Goal: Task Accomplishment & Management: Manage account settings

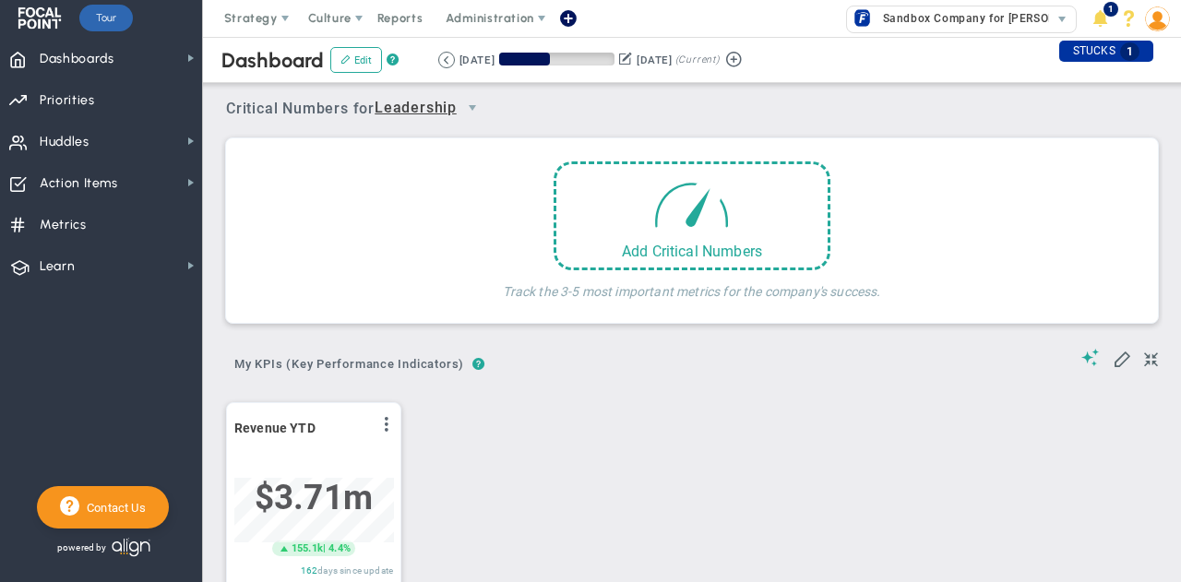
scroll to position [65, 159]
click at [173, 65] on span "Dashboards Dashboards" at bounding box center [101, 58] width 202 height 42
click at [262, 215] on div "Add Critical Numbers Track the 3-5 most important metrics for the company's suc…" at bounding box center [692, 235] width 904 height 148
click at [248, 12] on span "Strategy" at bounding box center [251, 18] width 54 height 14
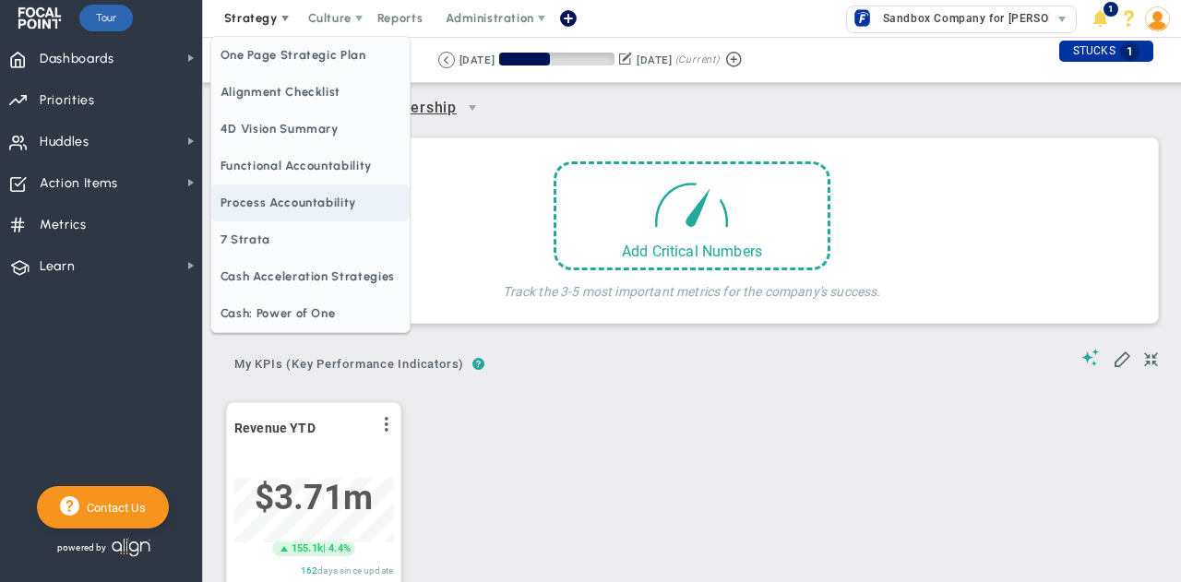
click at [290, 204] on span "Process Accountability" at bounding box center [310, 203] width 198 height 37
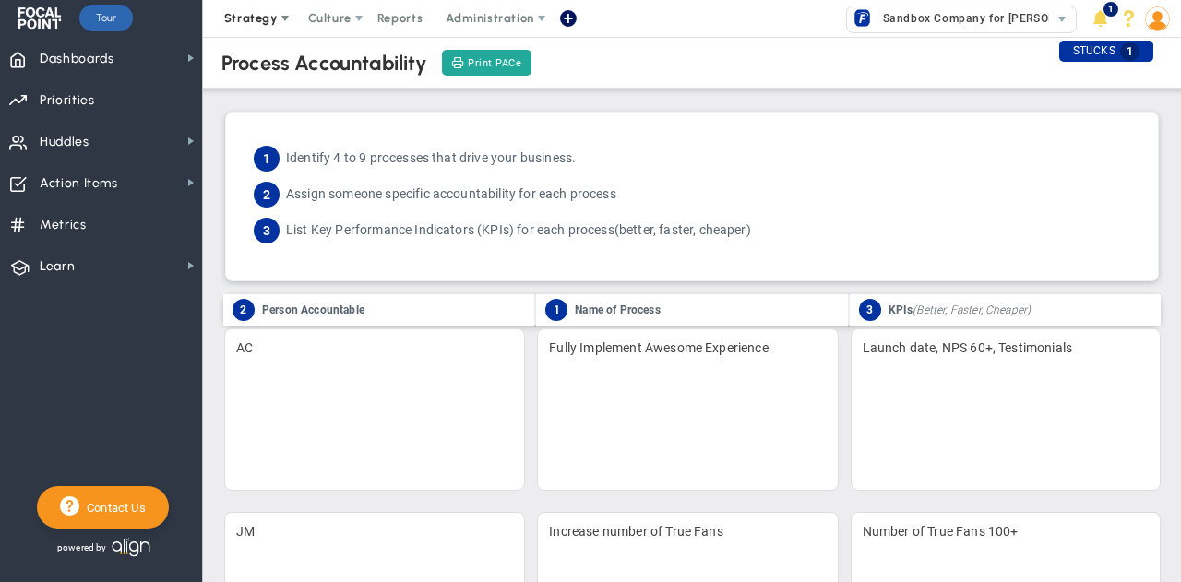
click at [263, 17] on span "Strategy" at bounding box center [251, 18] width 54 height 14
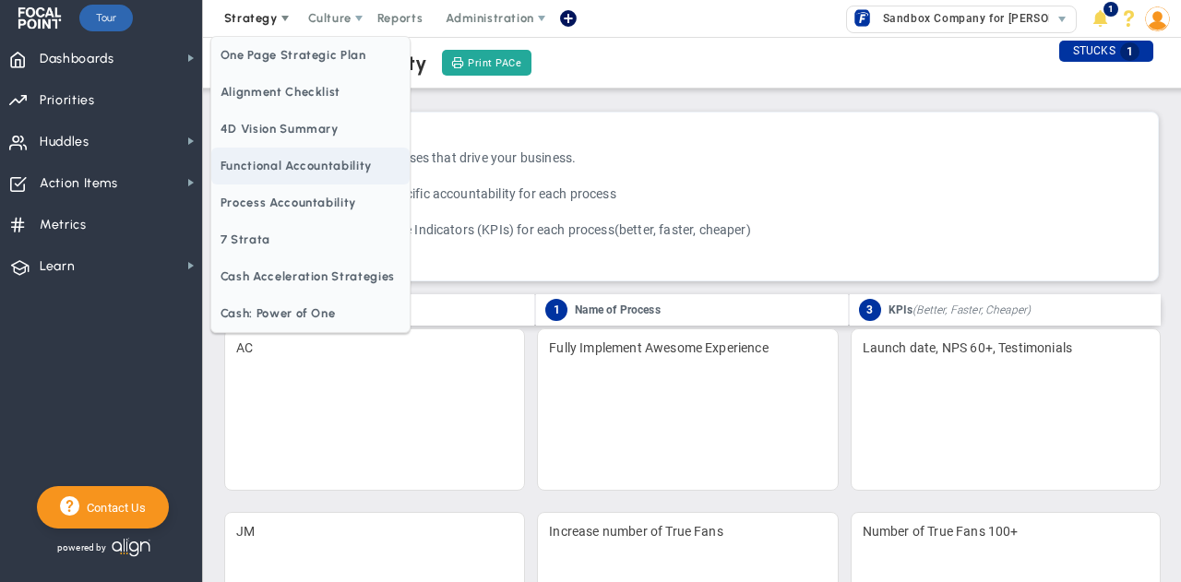
click at [282, 170] on span "Functional Accountability" at bounding box center [310, 166] width 198 height 37
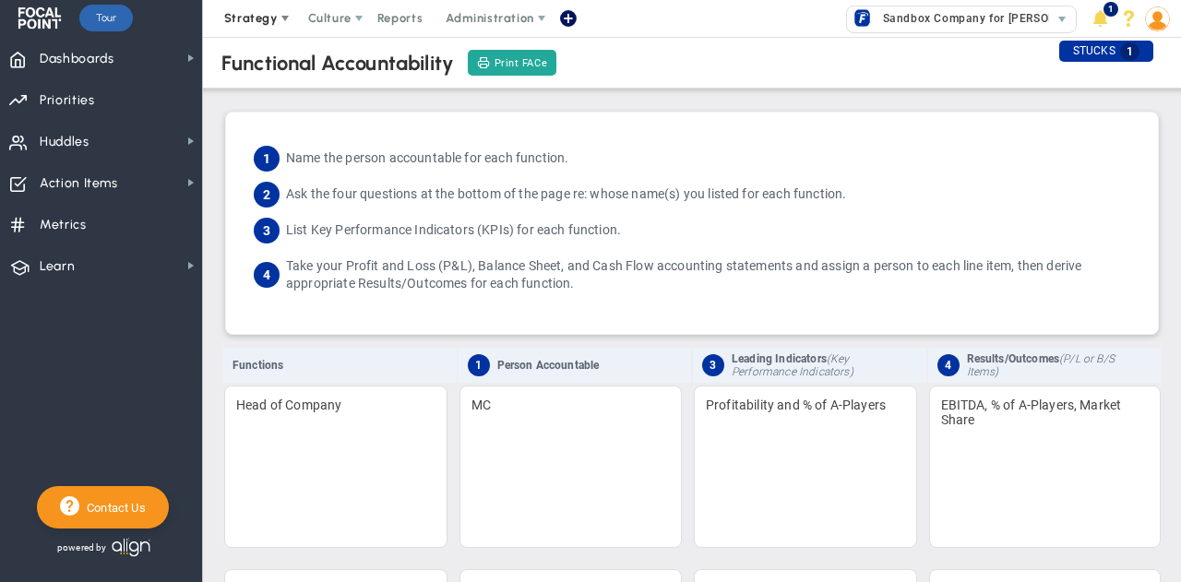
click at [278, 19] on span at bounding box center [285, 18] width 15 height 15
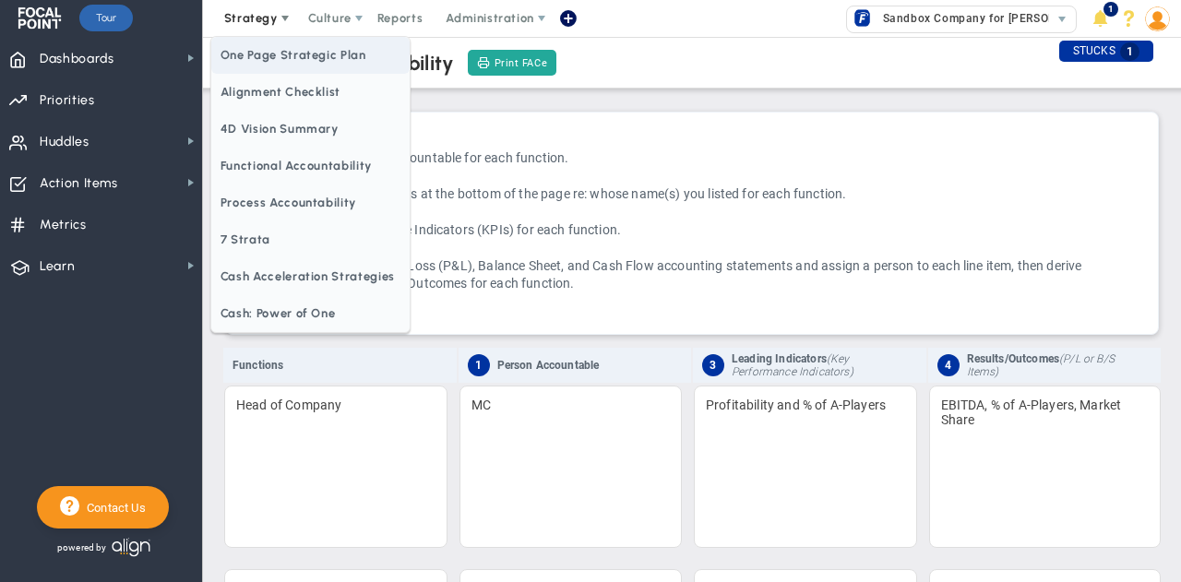
click at [280, 54] on span "One Page Strategic Plan" at bounding box center [310, 55] width 198 height 37
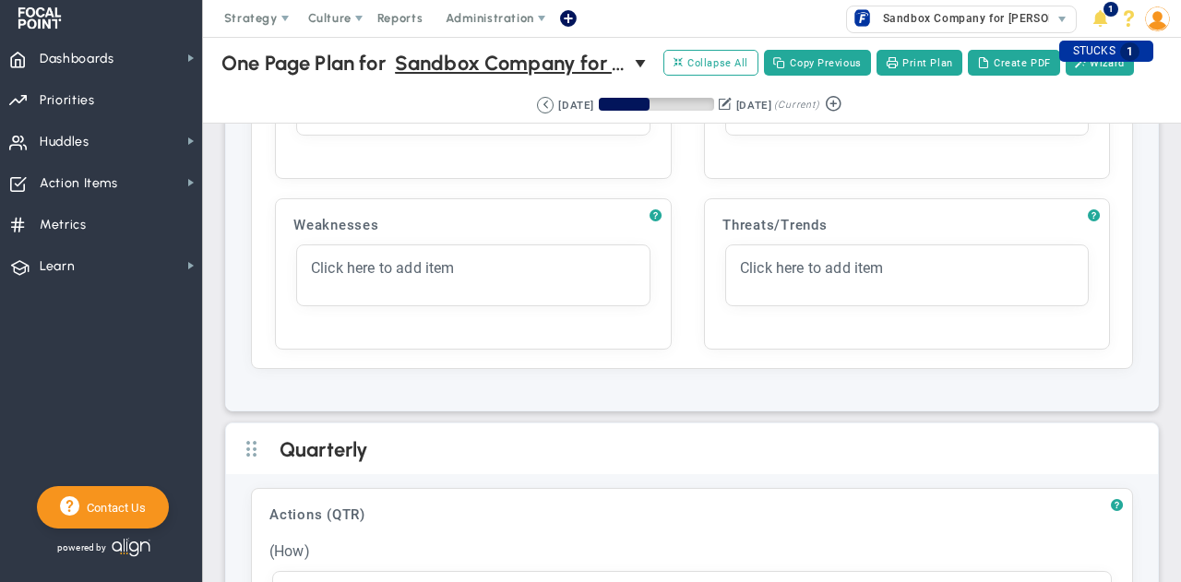
scroll to position [1610, 0]
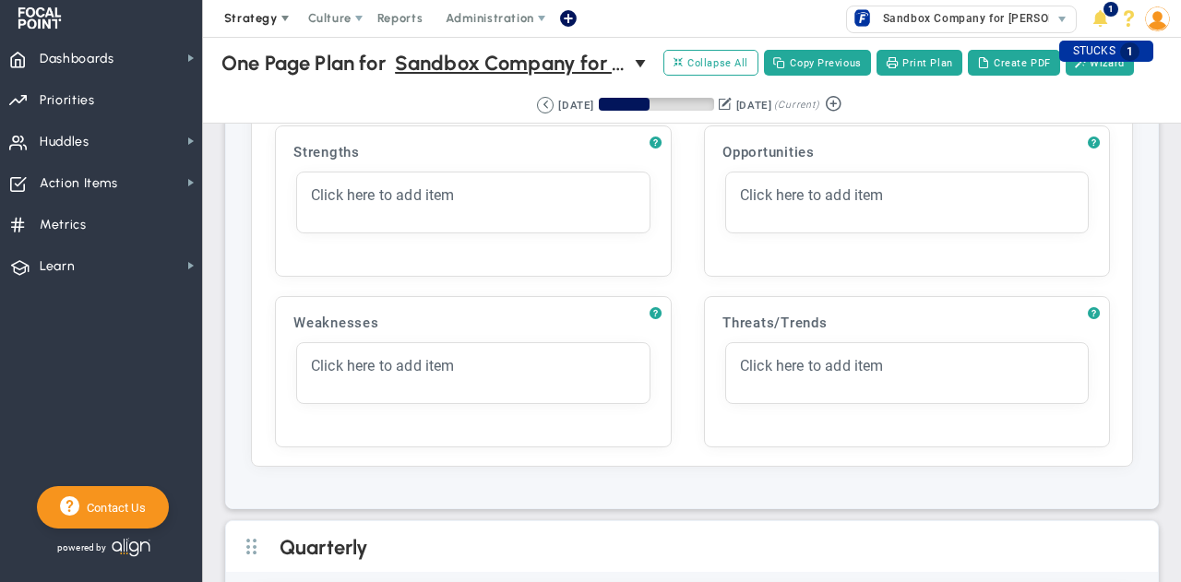
click at [290, 18] on span at bounding box center [285, 18] width 15 height 15
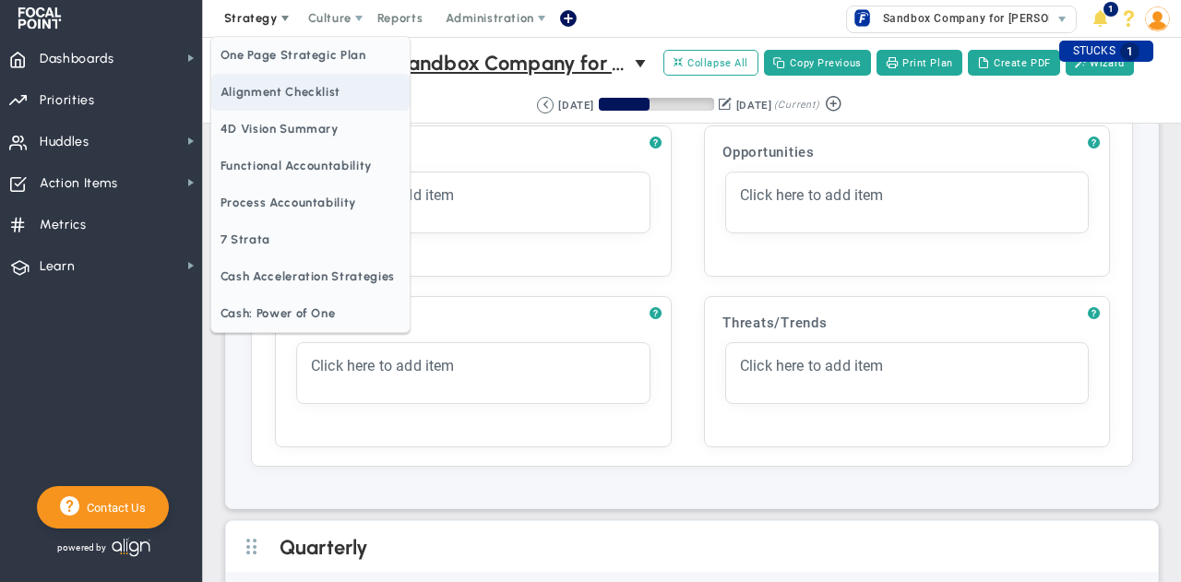
click at [256, 91] on span "Alignment Checklist" at bounding box center [310, 92] width 198 height 37
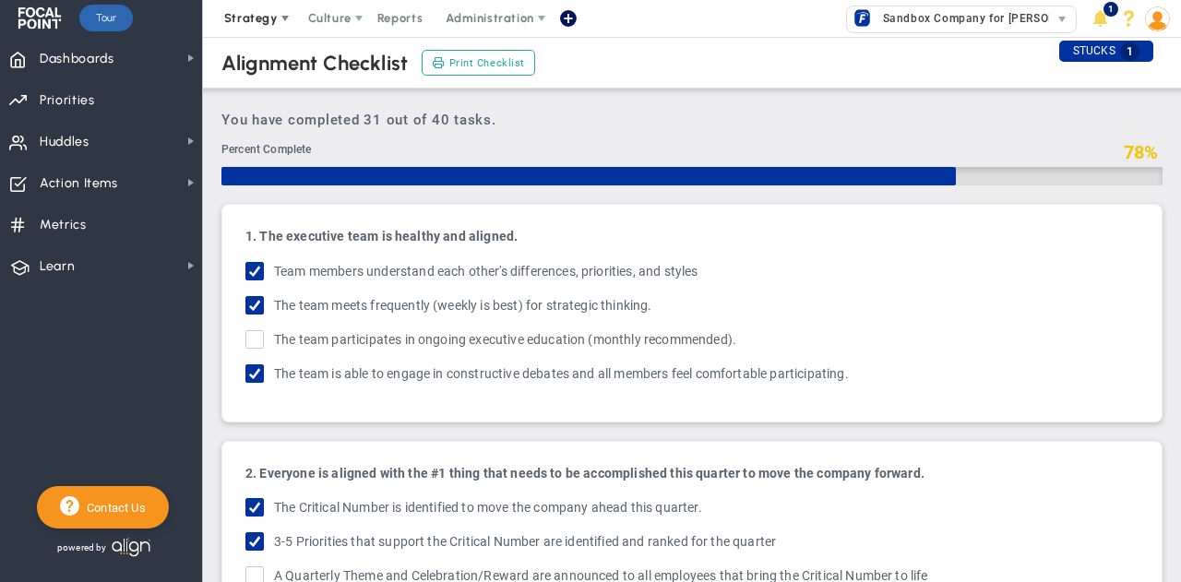
click at [281, 23] on span at bounding box center [285, 18] width 15 height 15
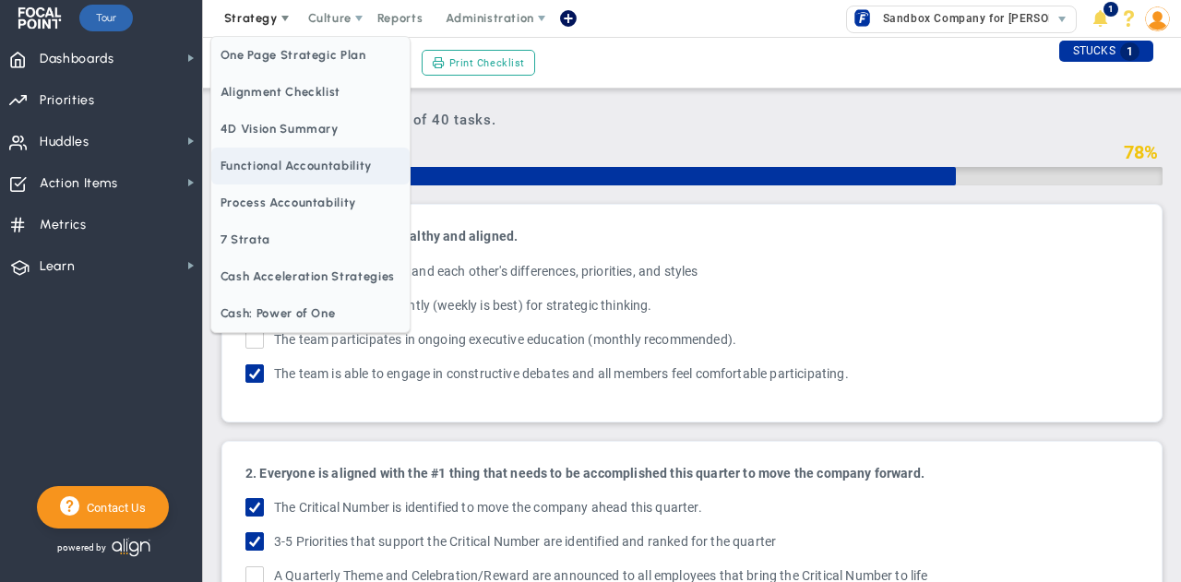
click at [273, 180] on span "Functional Accountability" at bounding box center [310, 166] width 198 height 37
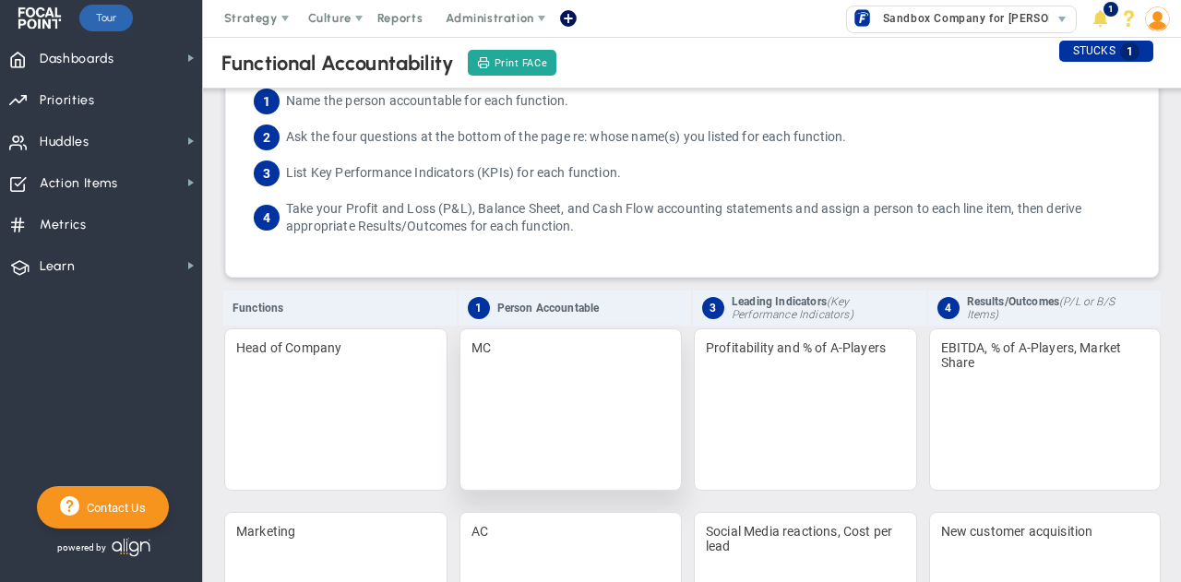
scroll to position [58, 0]
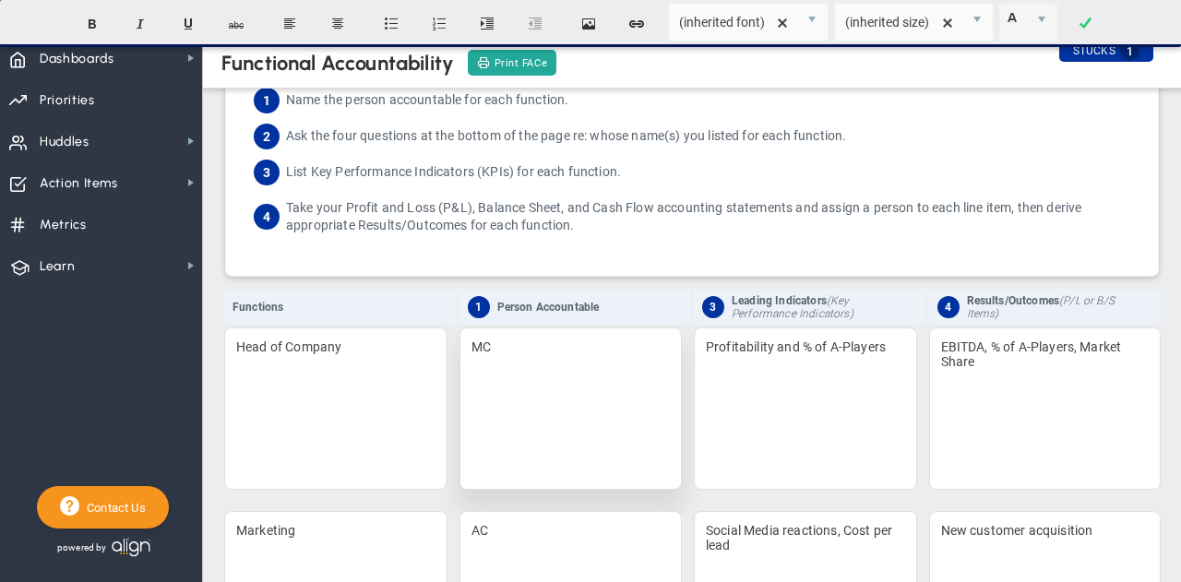
click at [500, 340] on div "MC" at bounding box center [570, 408] width 223 height 162
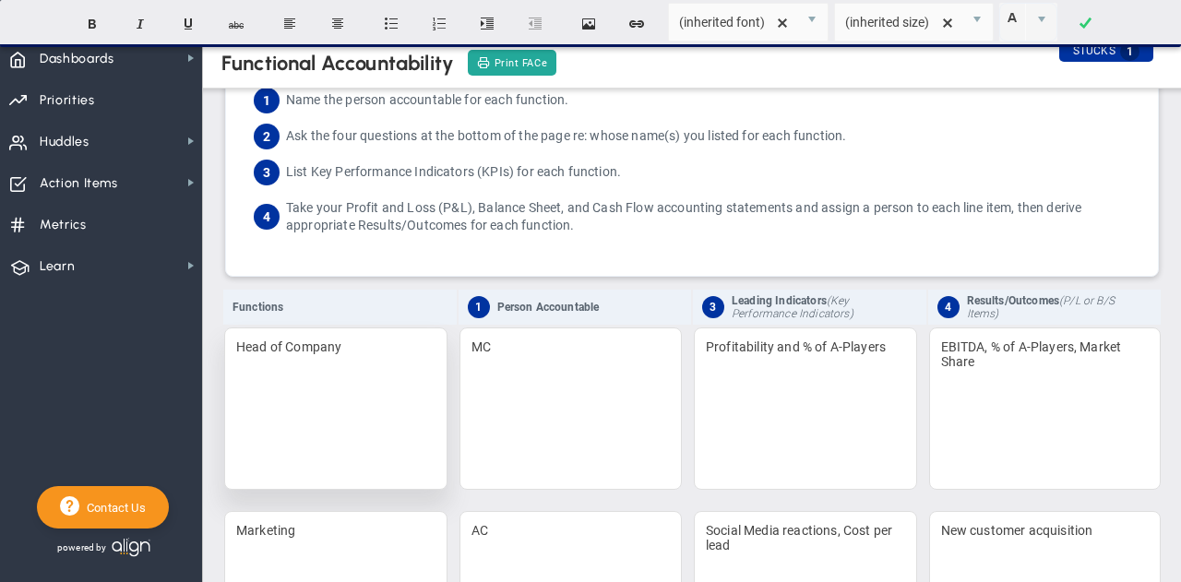
click at [322, 345] on div "Head of Company" at bounding box center [335, 408] width 223 height 162
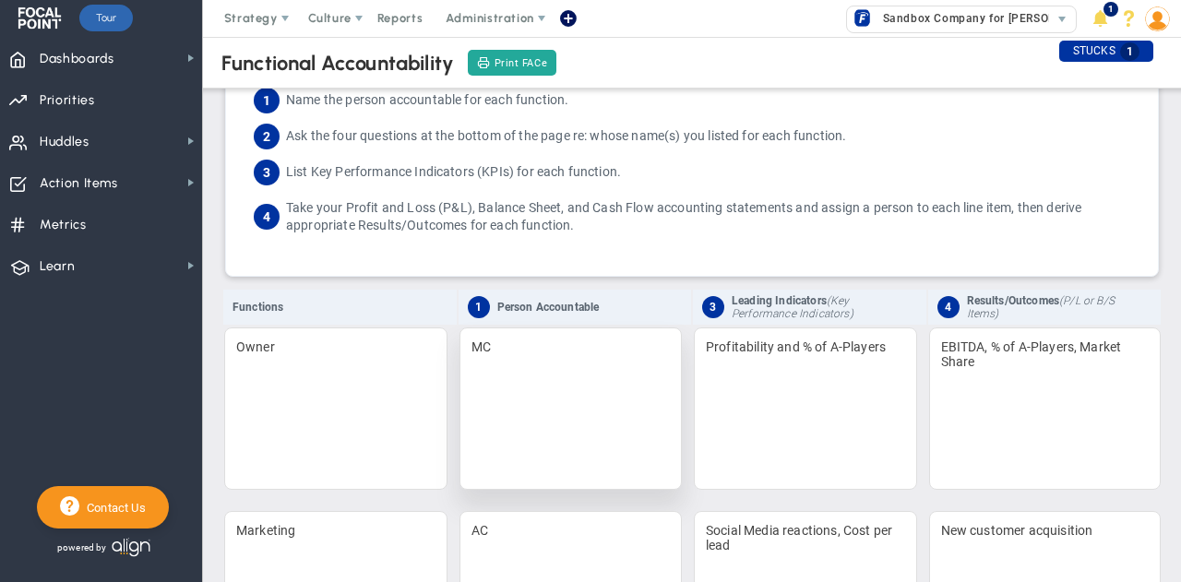
click at [486, 346] on div "MC" at bounding box center [570, 408] width 223 height 162
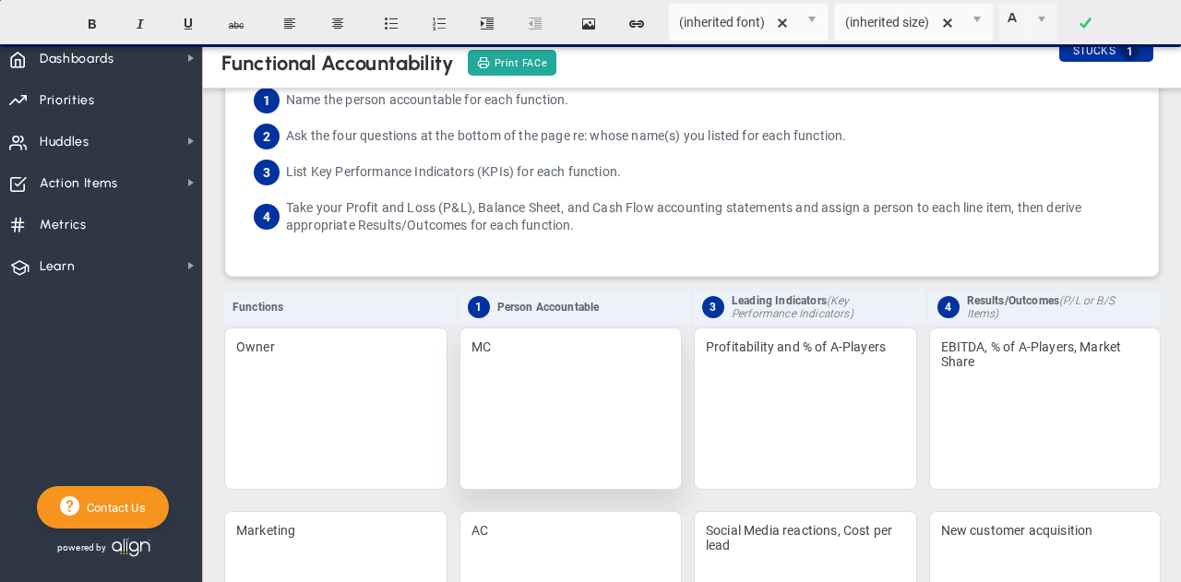
click at [486, 346] on div "MC" at bounding box center [570, 408] width 223 height 162
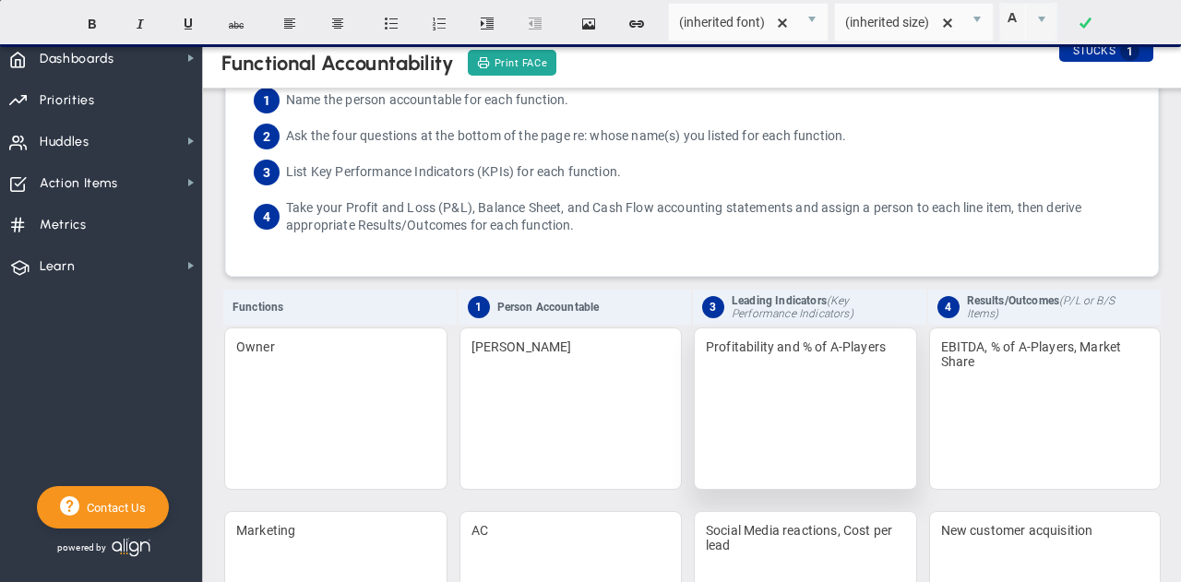
click at [736, 387] on div "Profitability and % of A-Players" at bounding box center [805, 408] width 223 height 162
click at [875, 340] on div "Profitability and % of A-Players" at bounding box center [805, 408] width 223 height 162
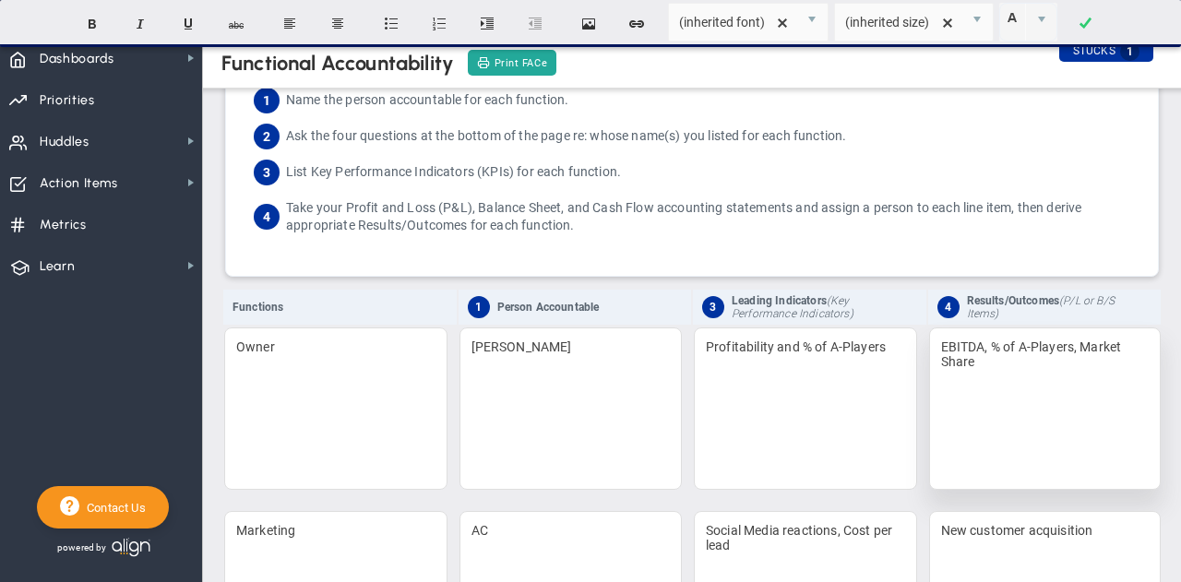
click at [973, 369] on div "EBITDA, % of A-Players, Market Share" at bounding box center [1045, 408] width 232 height 162
click at [964, 339] on div "EBITDA, % of A-Players, Market Share" at bounding box center [1045, 408] width 232 height 162
click at [967, 366] on div "EBITDA, % of A-Players, Market Share" at bounding box center [1045, 408] width 232 height 162
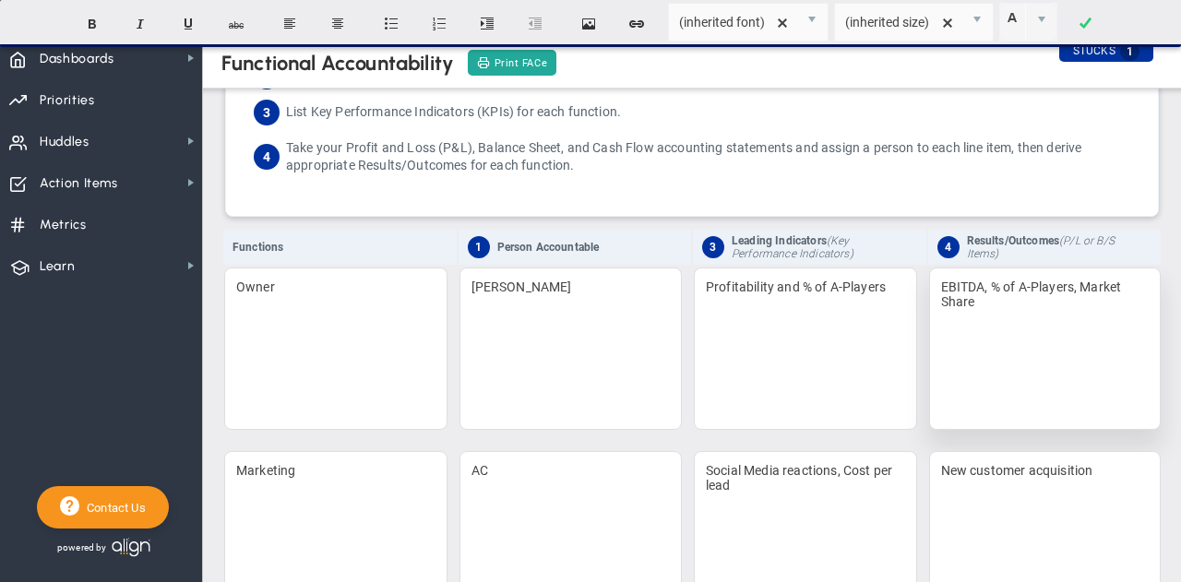
scroll to position [125, 0]
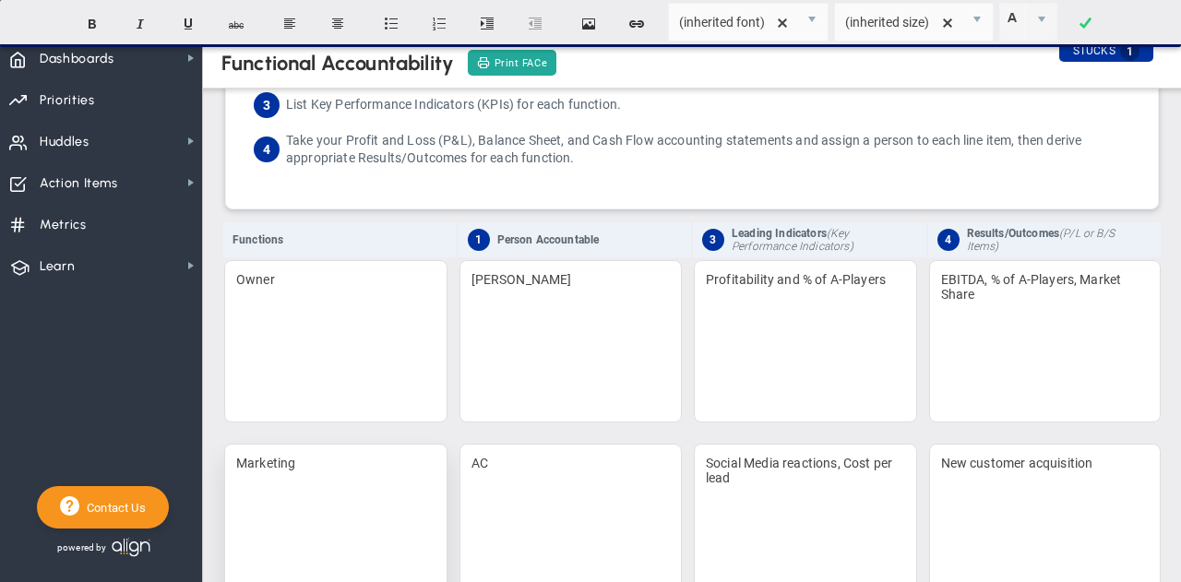
click at [298, 455] on div "Marketing" at bounding box center [335, 525] width 223 height 162
click at [511, 470] on div "AC" at bounding box center [570, 525] width 223 height 162
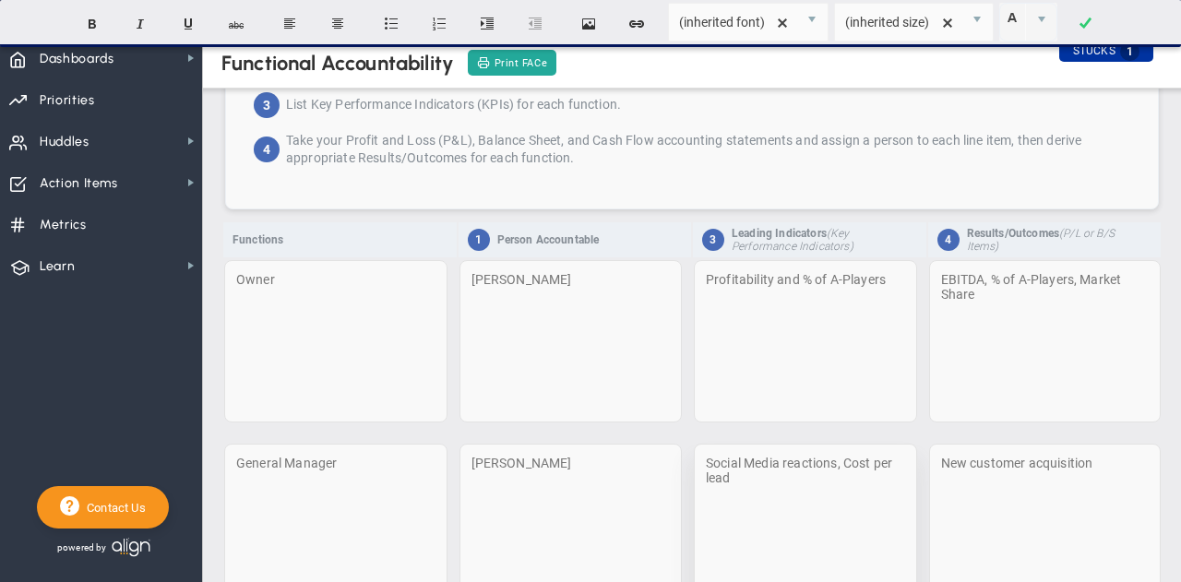
click at [1037, 464] on div "New customer acquisition" at bounding box center [1045, 525] width 232 height 162
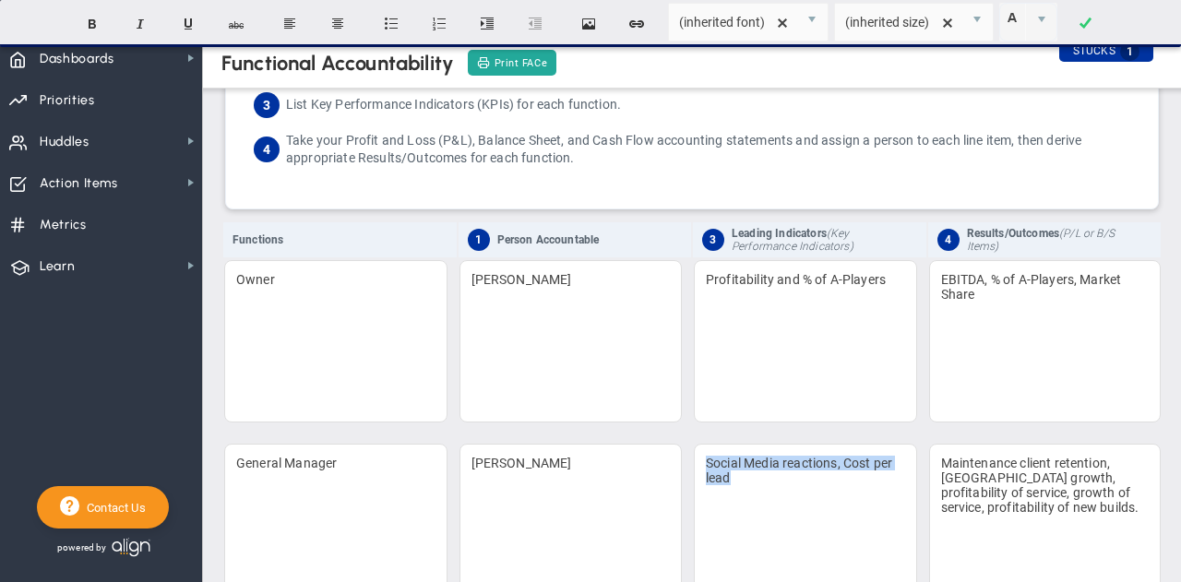
drag, startPoint x: 729, startPoint y: 476, endPoint x: 675, endPoint y: 462, distance: 55.3
click at [675, 462] on tr "General Manager Mike Social Media reactions, Cost per lead ﻿Maintenance client …" at bounding box center [691, 534] width 937 height 182
click at [713, 499] on div "Maint. Ret.: ﻿Timeliness of response, resolution of issues, % QC (good vs bad:" at bounding box center [805, 525] width 223 height 162
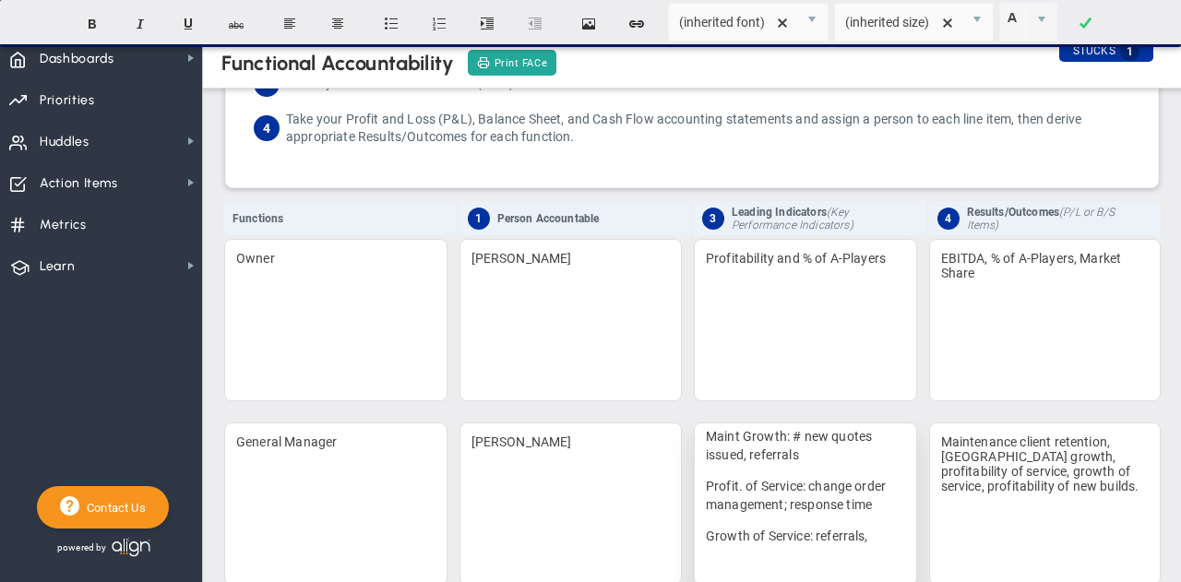
click at [773, 506] on p "Profit. of Service: change order management; response time" at bounding box center [805, 495] width 199 height 37
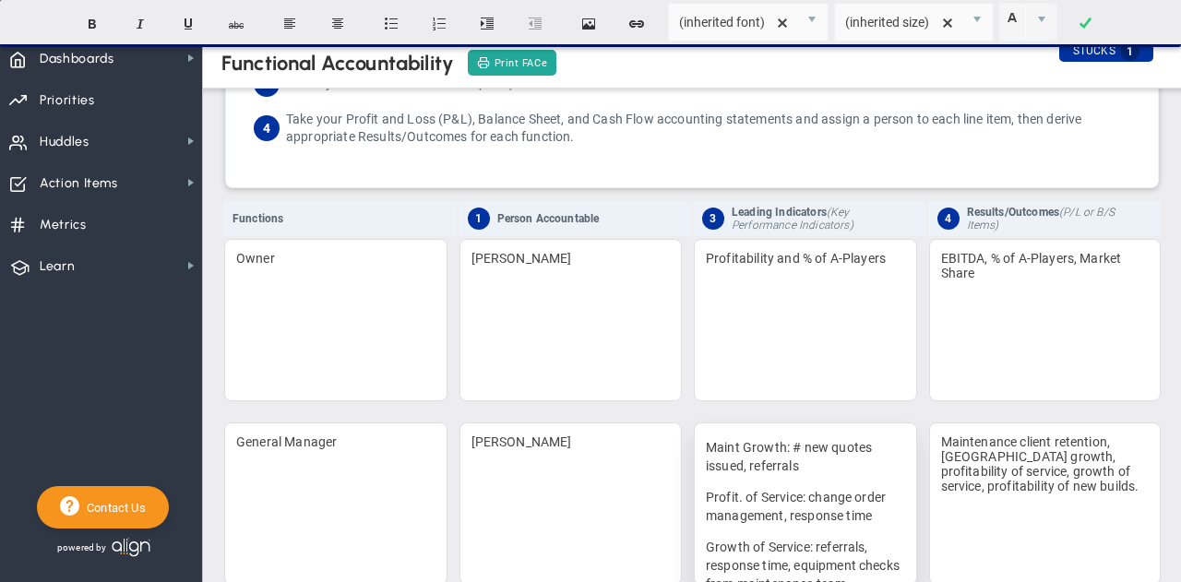
scroll to position [95, 0]
click at [796, 476] on p "Maint Growth: # new quotes issued, referrals" at bounding box center [805, 457] width 199 height 37
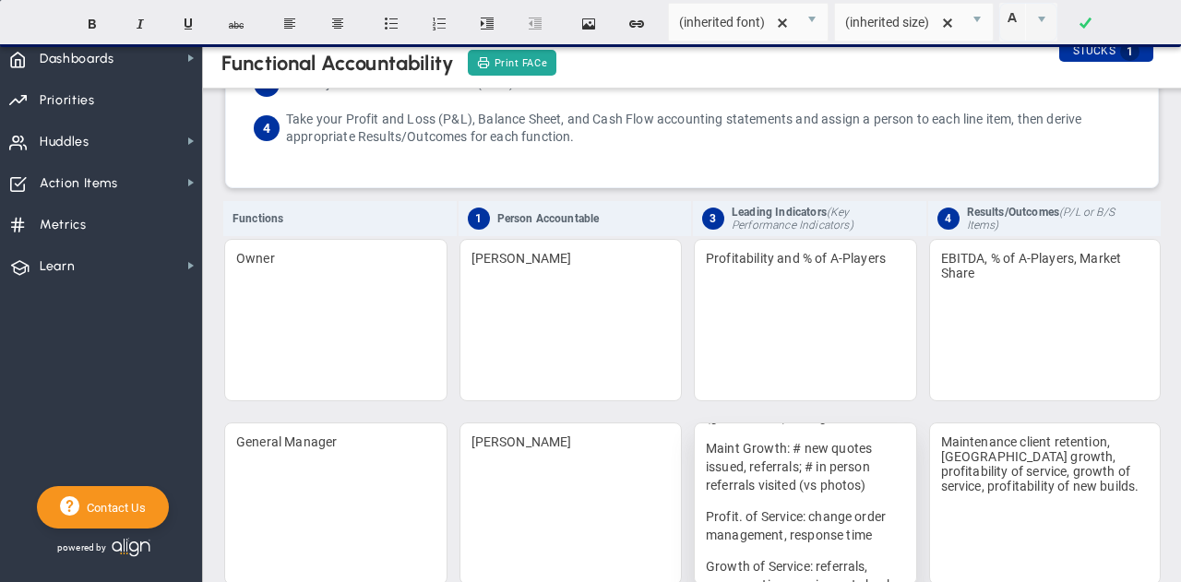
scroll to position [215, 0]
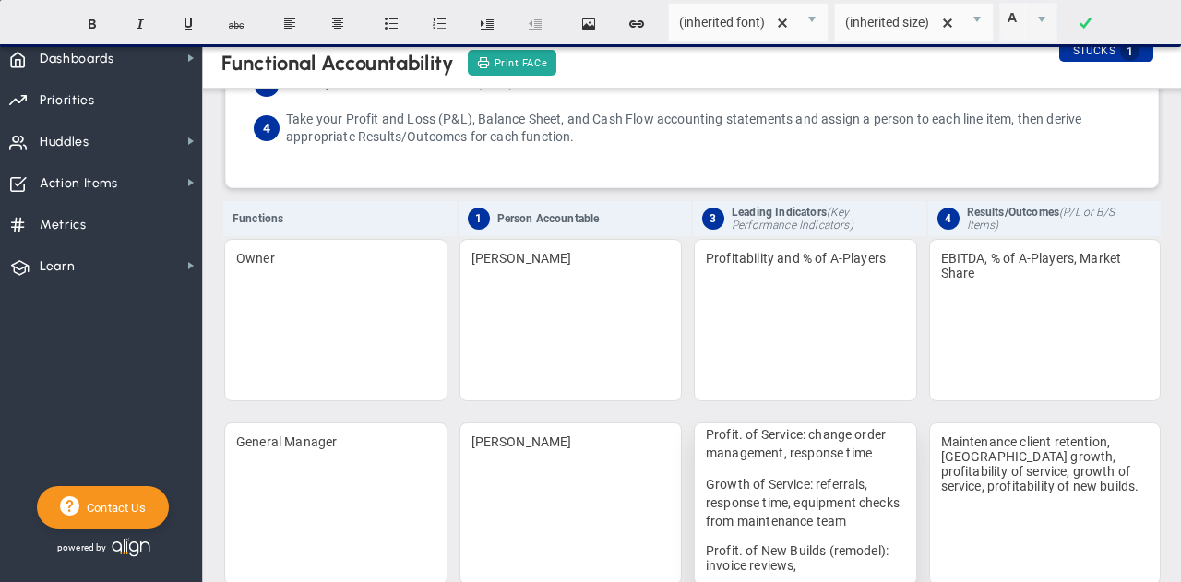
click at [864, 565] on div "Maint. Ret.: ﻿Timeliness of response, resolution of issues, # quality check, % …" at bounding box center [805, 504] width 223 height 162
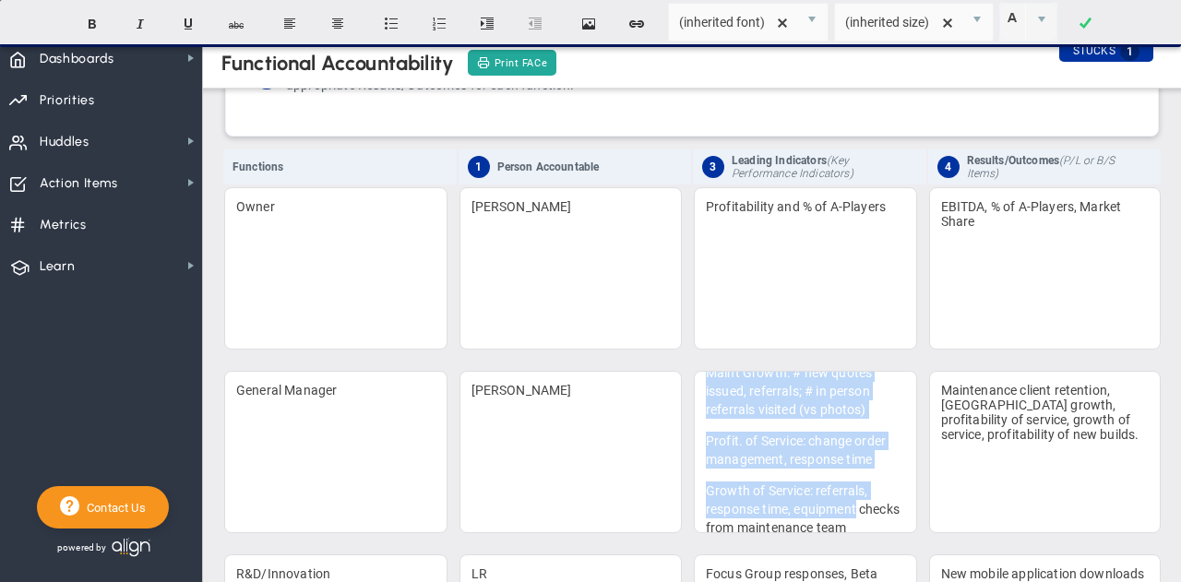
scroll to position [261, 0]
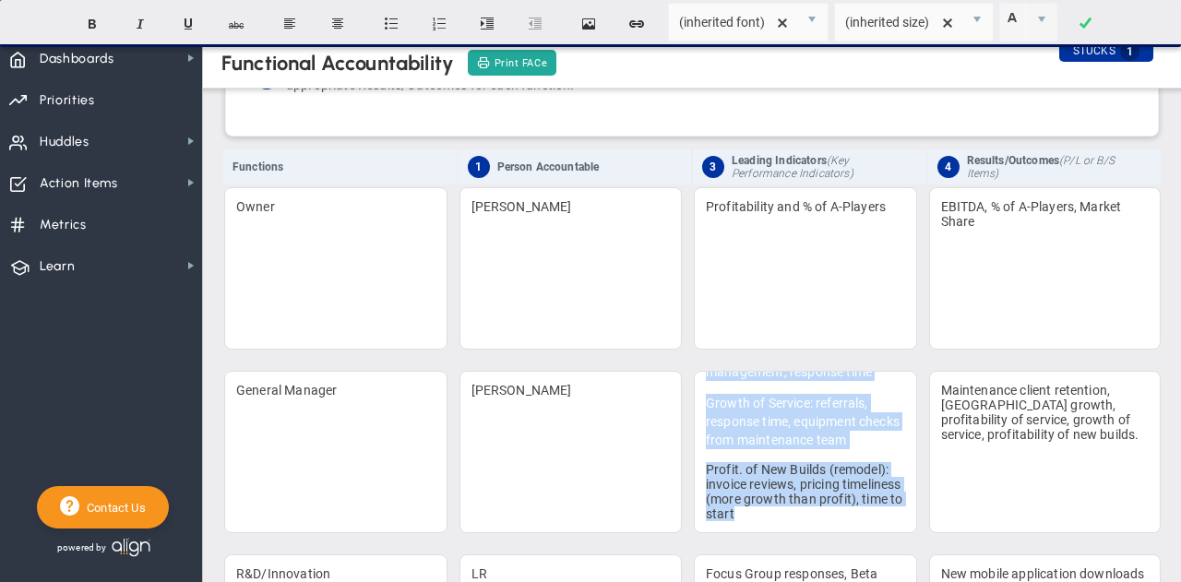
drag, startPoint x: 701, startPoint y: 399, endPoint x: 877, endPoint y: 534, distance: 221.8
click at [877, 534] on td "Maint. Ret.: ﻿Timeliness of response, resolution of issues, # quality check, % …" at bounding box center [809, 461] width 233 height 182
copy div "Maint. Ret.: ﻿Timeliness of response, resolution of issues, # quality check, % …"
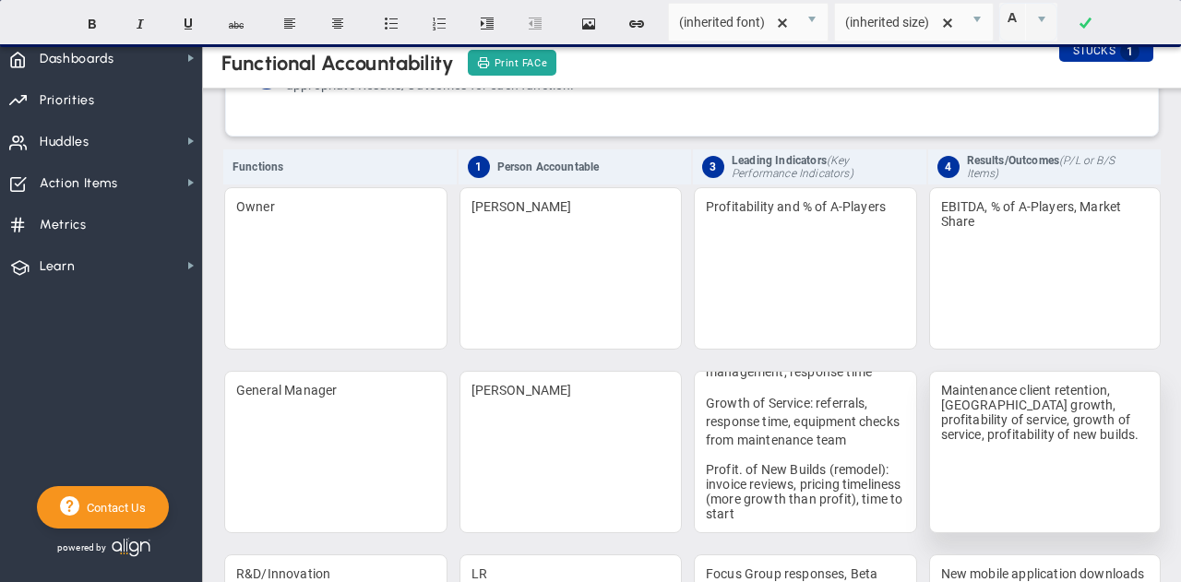
click at [976, 433] on div "﻿Maintenance client retention, maint growth, profitability of service, growth o…" at bounding box center [1045, 452] width 232 height 162
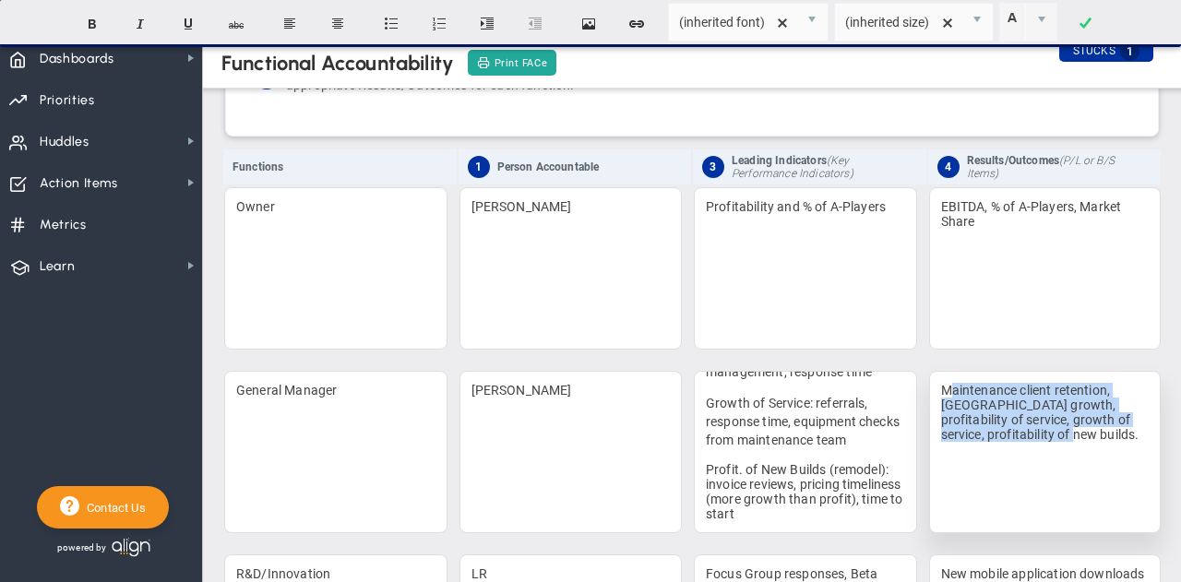
drag, startPoint x: 931, startPoint y: 388, endPoint x: 1125, endPoint y: 450, distance: 204.2
click at [1125, 450] on div "﻿Maintenance client retention, maint growth, profitability of service, growth o…" at bounding box center [1045, 452] width 232 height 162
copy div "Maintenance client retention, maint growth, profitability of service, growth of…"
